Goal: Task Accomplishment & Management: Use online tool/utility

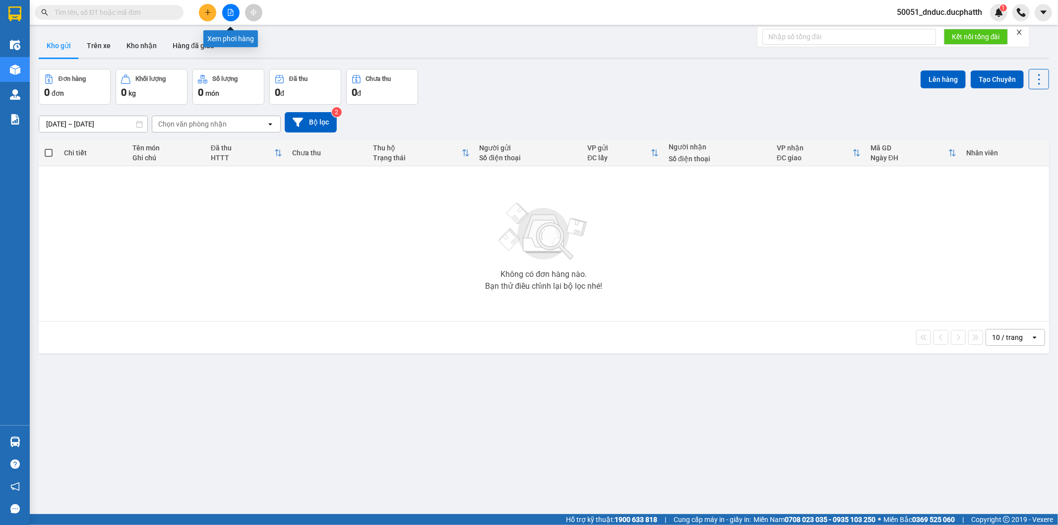
click at [230, 9] on icon "file-add" at bounding box center [230, 12] width 5 height 7
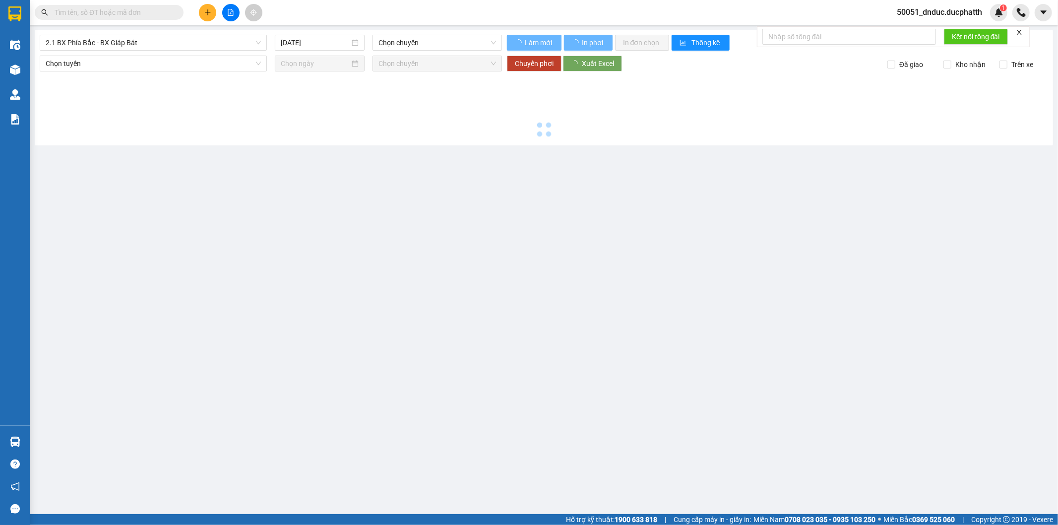
type input "13/10/2025"
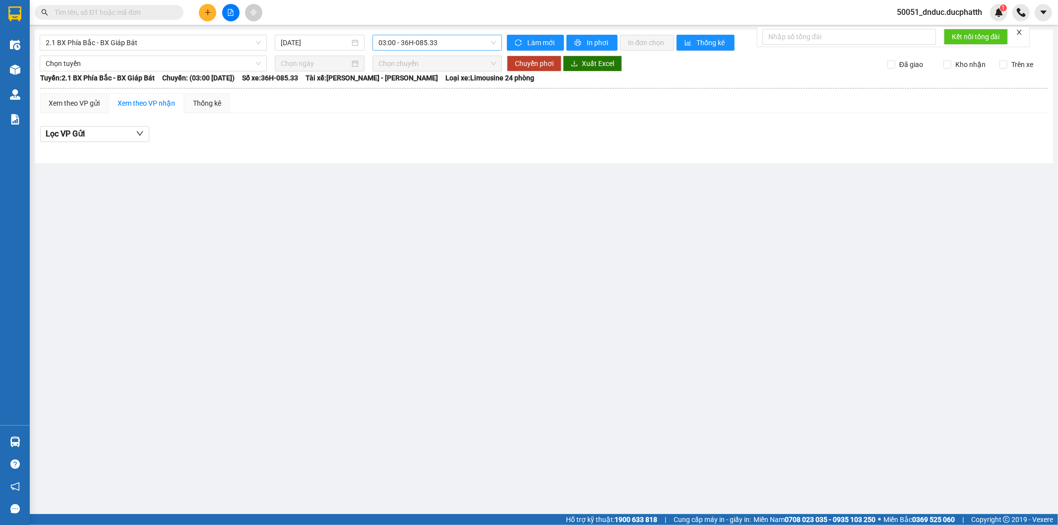
click at [434, 47] on span "03:00 - 36H-085.33" at bounding box center [436, 42] width 117 height 15
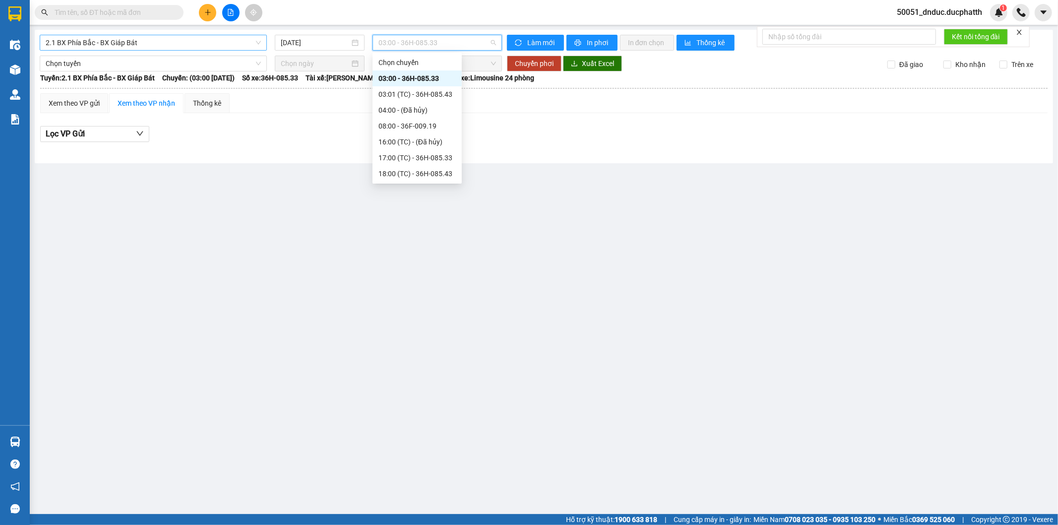
click at [132, 45] on span "2.1 BX Phía Bắc - BX Giáp Bát" at bounding box center [153, 42] width 215 height 15
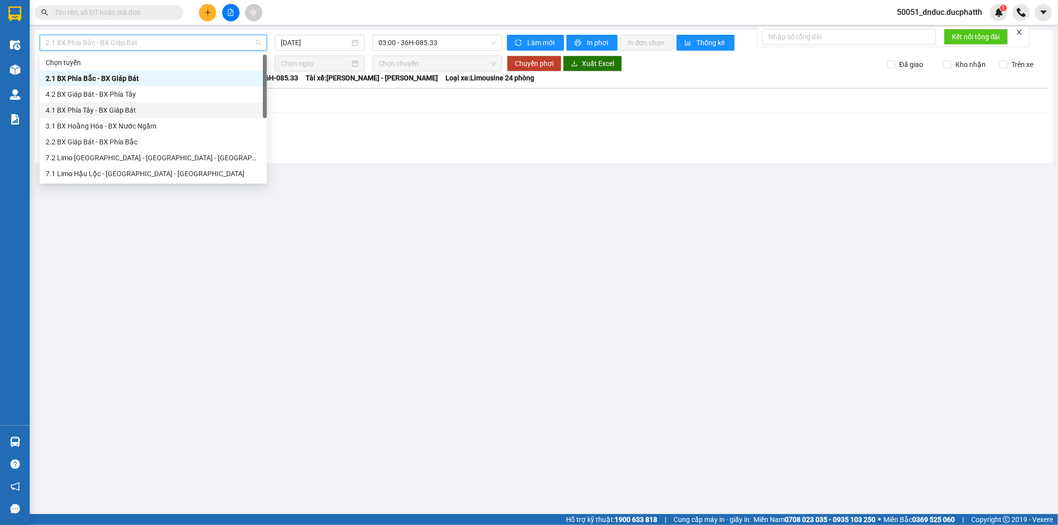
scroll to position [55, 0]
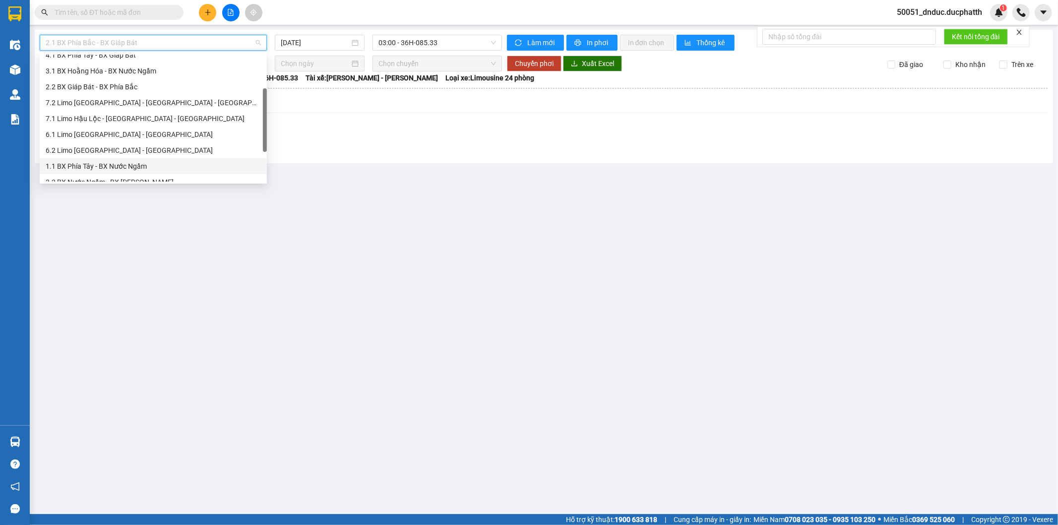
click at [129, 161] on div "1.1 BX Phía Tây - BX Nước Ngầm" at bounding box center [153, 166] width 215 height 11
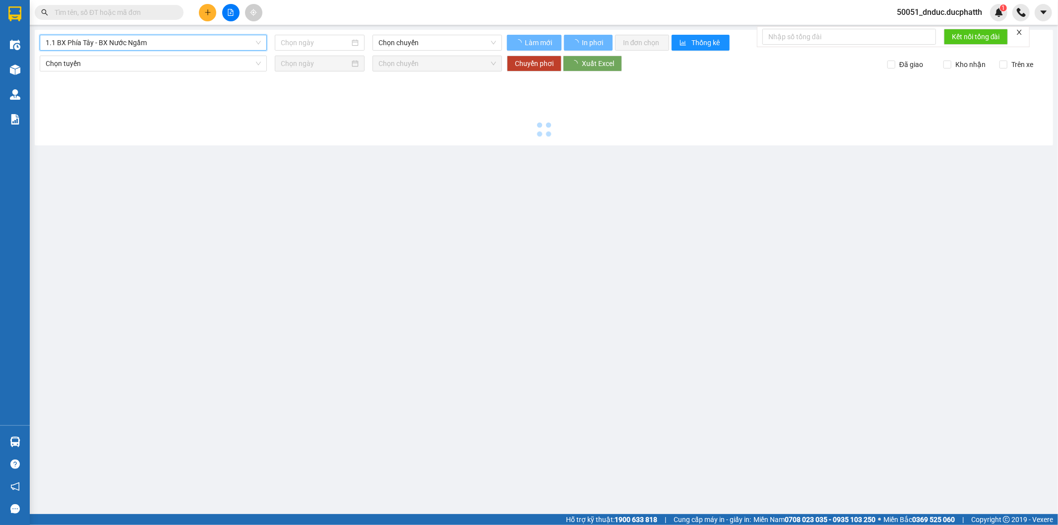
type input "13/10/2025"
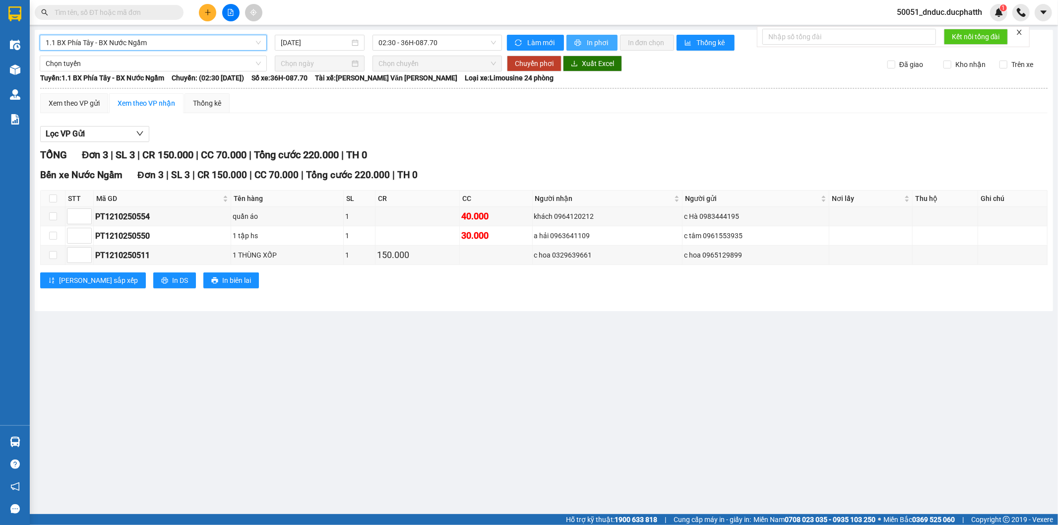
click at [589, 42] on span "In phơi" at bounding box center [598, 42] width 23 height 11
